Goal: Task Accomplishment & Management: Complete application form

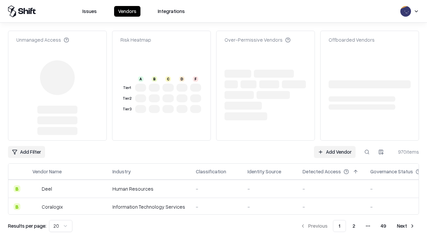
click at [335, 146] on link "Add Vendor" at bounding box center [335, 152] width 42 height 12
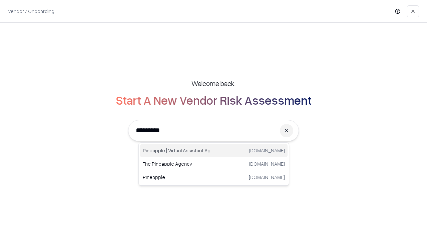
click at [214, 151] on div "Pineapple | Virtual Assistant Agency [DOMAIN_NAME]" at bounding box center [214, 150] width 148 height 13
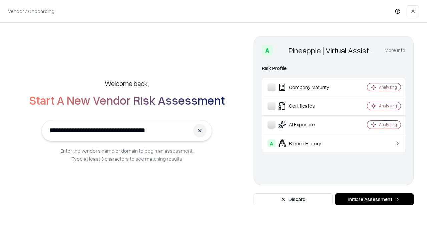
type input "**********"
click at [375, 200] on button "Initiate Assessment" at bounding box center [374, 200] width 78 height 12
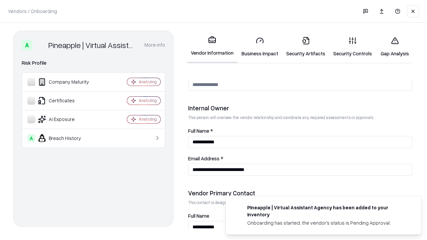
scroll to position [346, 0]
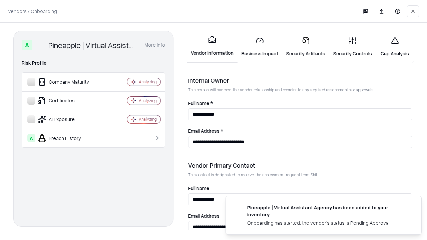
click at [306, 47] on link "Security Artifacts" at bounding box center [305, 46] width 47 height 31
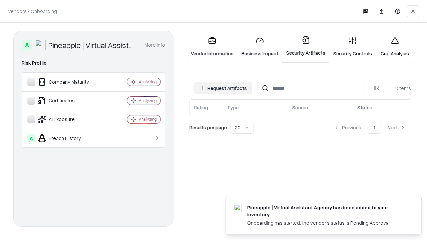
click at [223, 88] on button "Request Artifacts" at bounding box center [223, 88] width 58 height 12
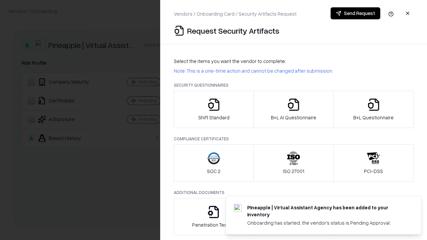
click at [374, 109] on icon "button" at bounding box center [373, 104] width 13 height 13
click at [293, 109] on icon "button" at bounding box center [293, 104] width 13 height 13
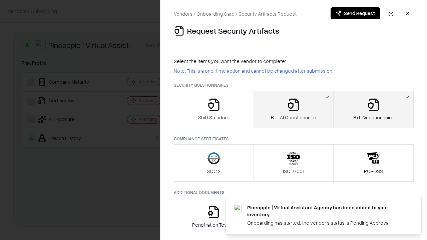
click at [356, 13] on button "Send Request" at bounding box center [356, 13] width 50 height 12
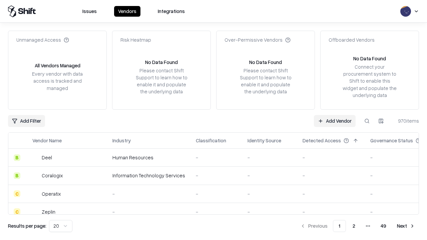
click at [367, 121] on button at bounding box center [367, 121] width 12 height 12
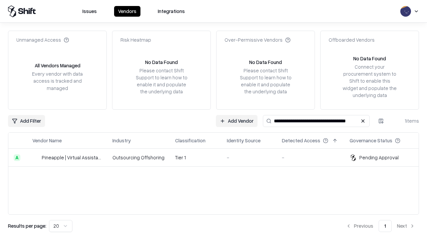
type input "**********"
click at [218, 158] on td "Tier 1" at bounding box center [196, 158] width 52 height 18
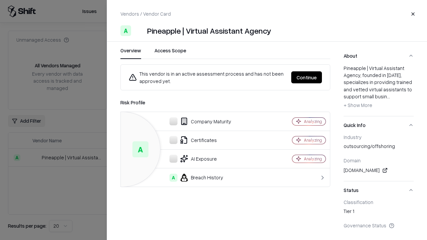
click at [307, 77] on button "Continue" at bounding box center [306, 77] width 31 height 12
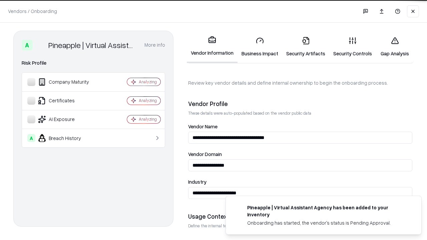
click at [306, 47] on link "Security Artifacts" at bounding box center [305, 46] width 47 height 31
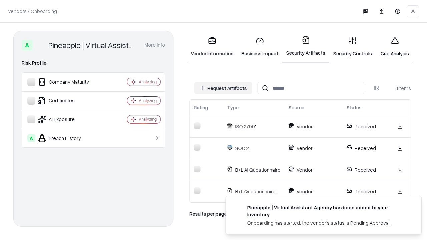
click at [395, 47] on link "Gap Analysis" at bounding box center [395, 46] width 38 height 31
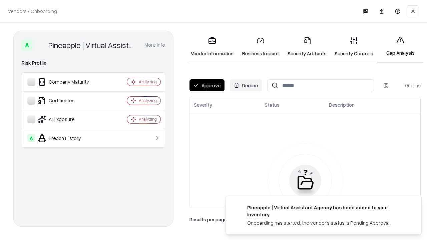
click at [207, 85] on button "Approve" at bounding box center [207, 85] width 35 height 12
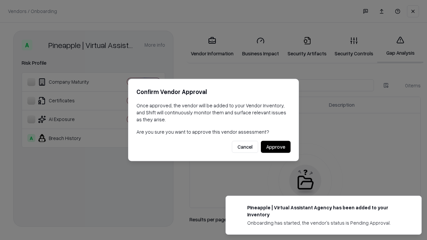
click at [276, 147] on button "Approve" at bounding box center [276, 147] width 30 height 12
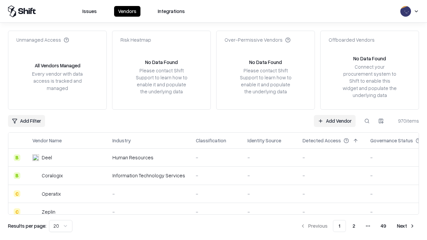
type input "**********"
click at [335, 121] on link "Add Vendor" at bounding box center [335, 121] width 42 height 12
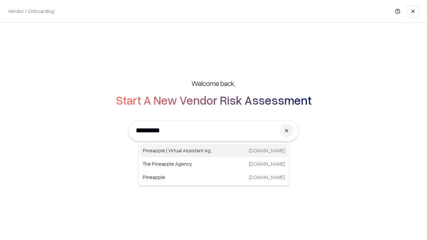
click at [214, 151] on div "Pineapple | Virtual Assistant Agency [DOMAIN_NAME]" at bounding box center [214, 150] width 148 height 13
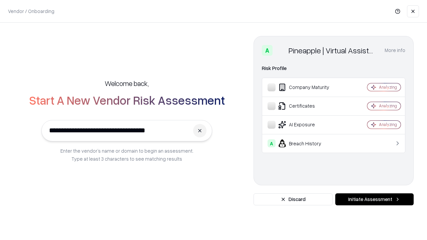
type input "**********"
click at [375, 200] on button "Initiate Assessment" at bounding box center [374, 200] width 78 height 12
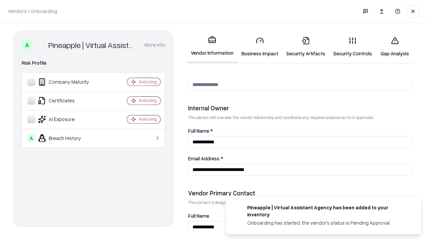
scroll to position [346, 0]
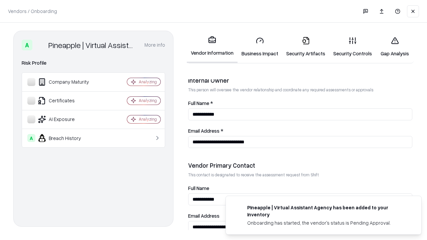
click at [395, 47] on link "Gap Analysis" at bounding box center [395, 46] width 38 height 31
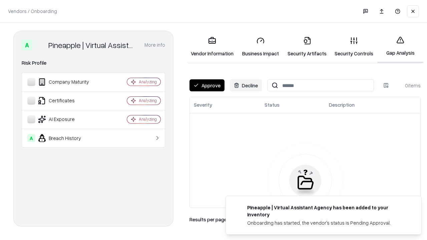
click at [207, 85] on button "Approve" at bounding box center [207, 85] width 35 height 12
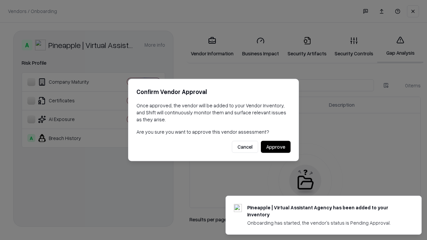
click at [276, 147] on button "Approve" at bounding box center [276, 147] width 30 height 12
